Goal: Book appointment/travel/reservation

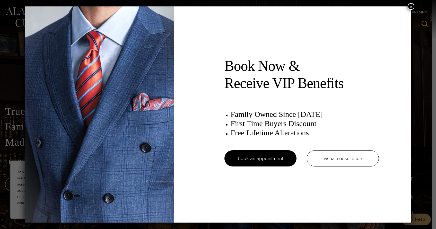
click at [248, 105] on div "Book Now & Receive VIP Benefits Family Owned Since 1913 First Time Buyers Disco…" at bounding box center [301, 114] width 165 height 114
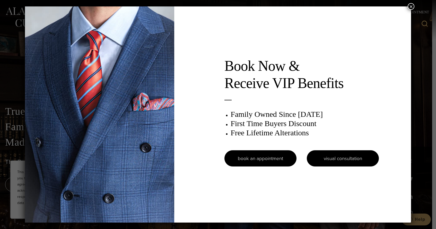
click at [332, 159] on link "visual consultation" at bounding box center [343, 158] width 72 height 16
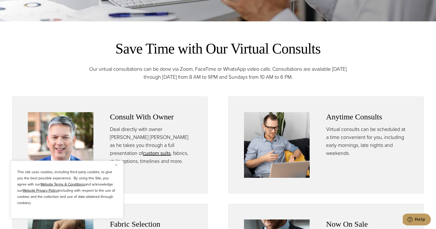
scroll to position [208, 0]
